Goal: Find specific page/section: Find specific page/section

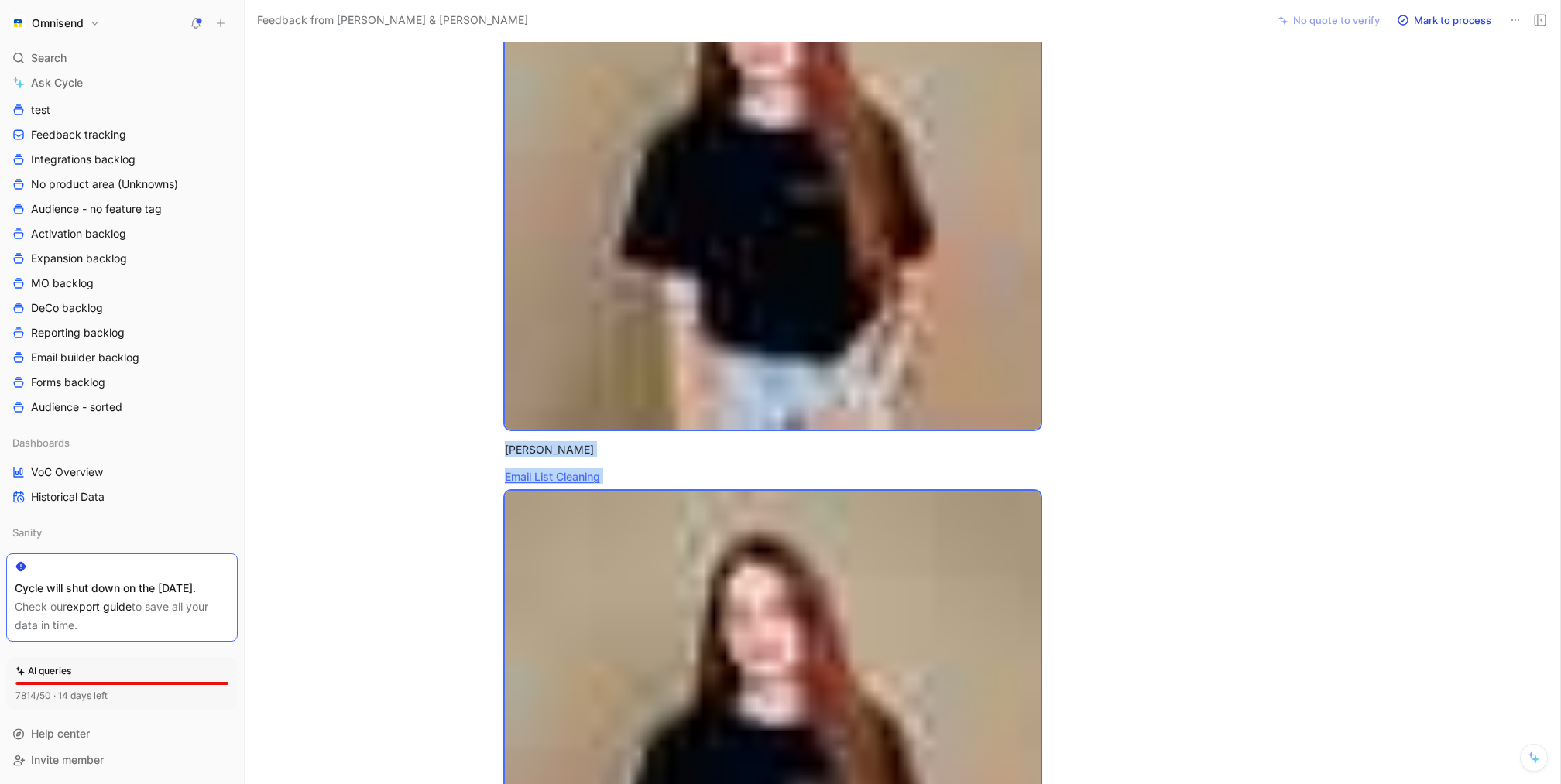
scroll to position [452, 0]
